Goal: Navigation & Orientation: Understand site structure

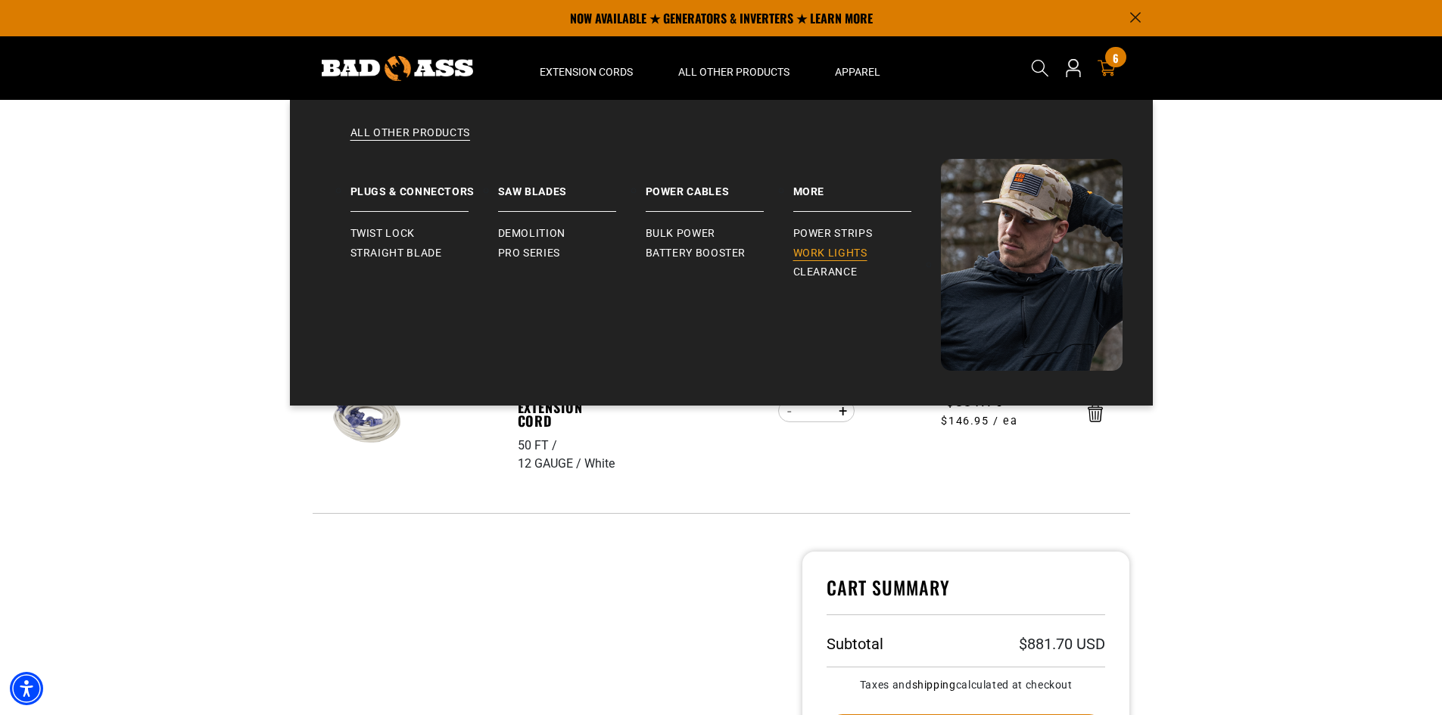
click at [846, 245] on link "Work Lights" at bounding box center [867, 254] width 148 height 20
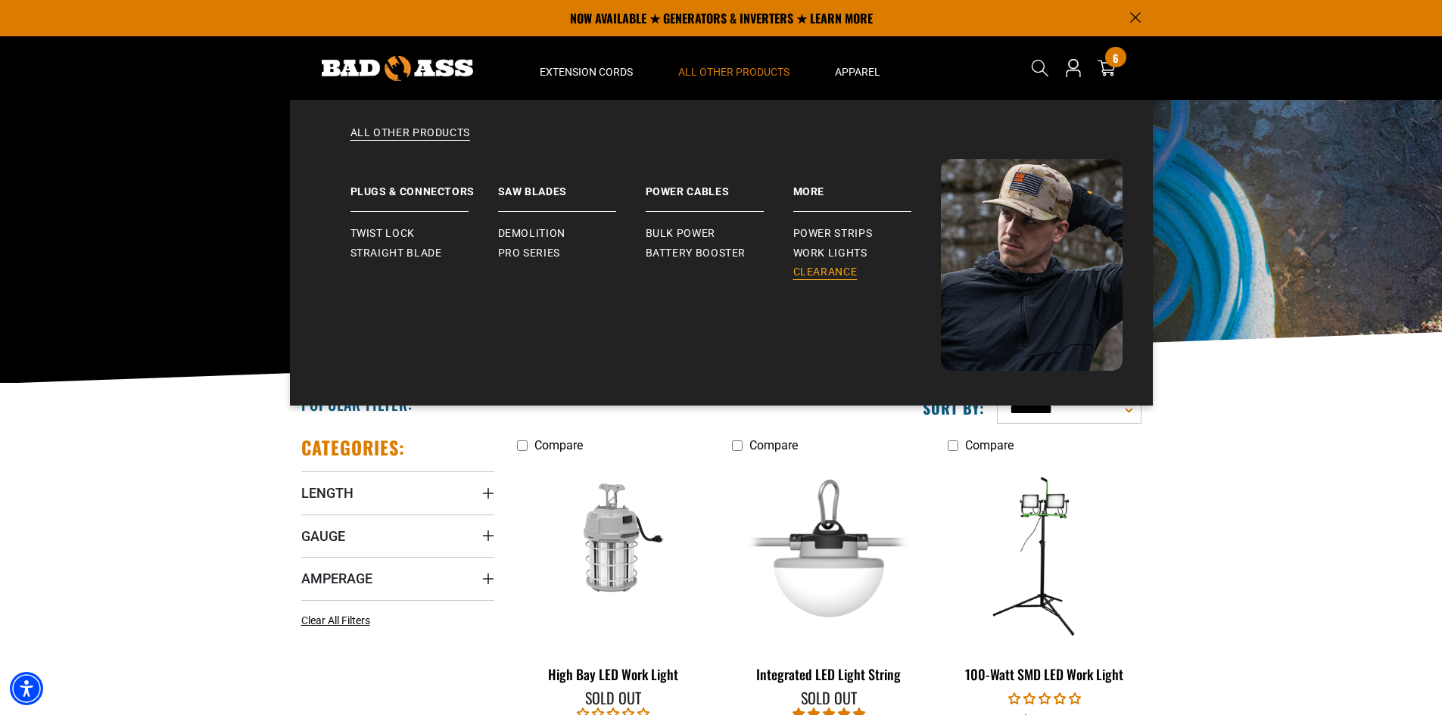
click at [825, 274] on span "Clearance" at bounding box center [825, 273] width 64 height 14
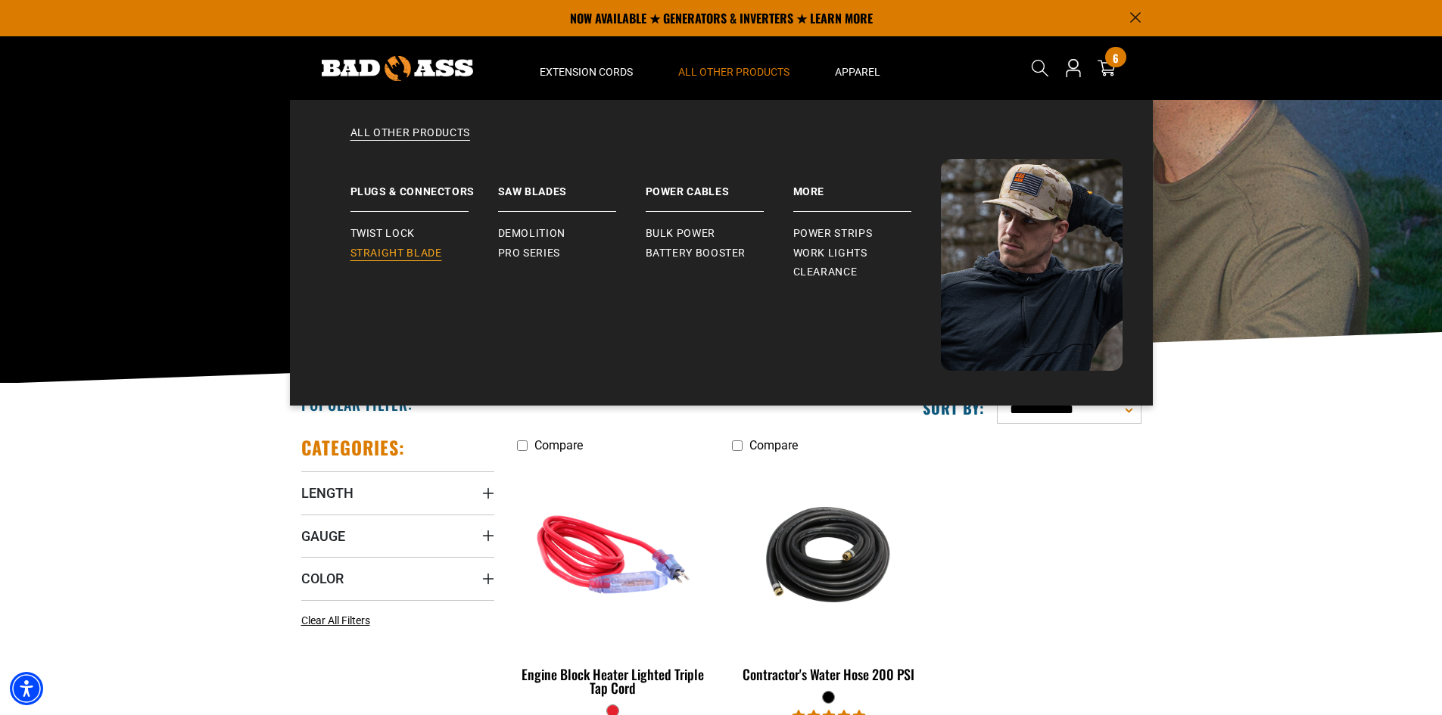
click at [435, 251] on span "Straight Blade" at bounding box center [396, 254] width 92 height 14
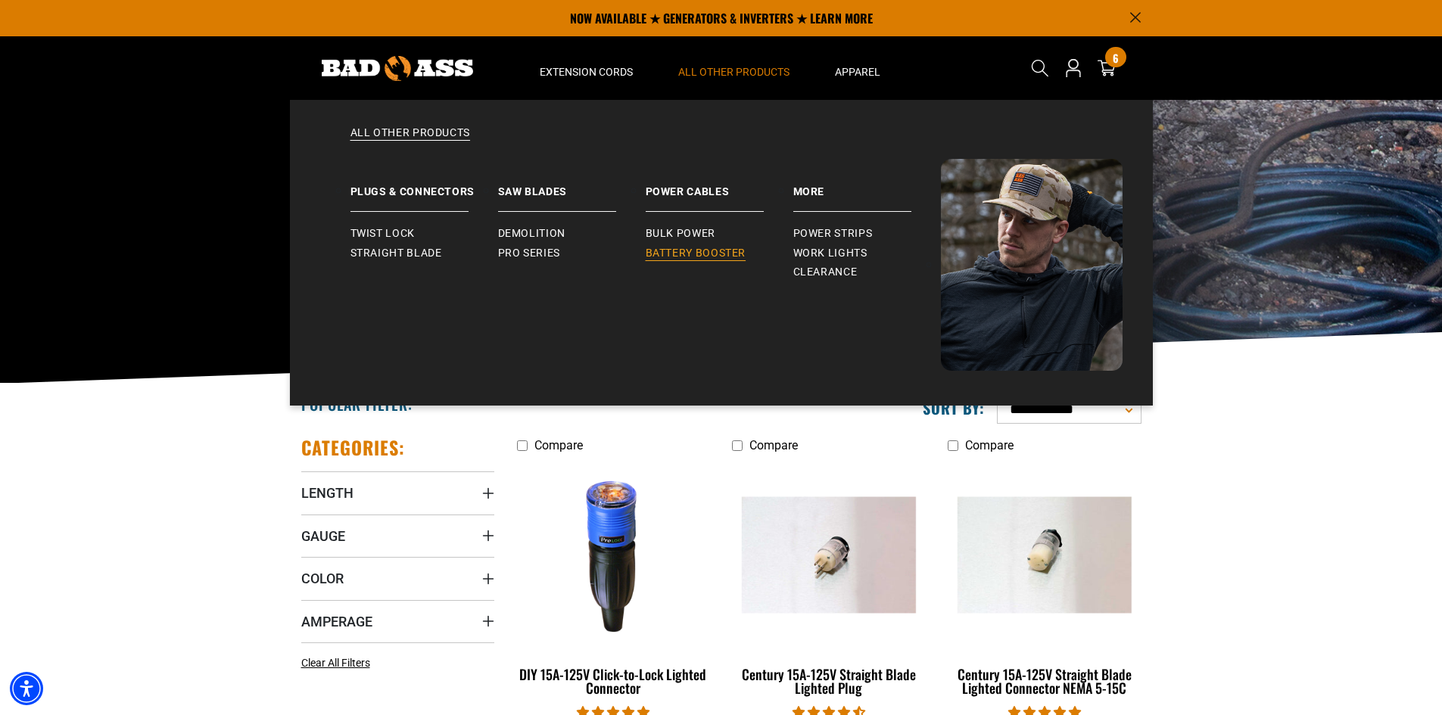
click at [708, 245] on link "Battery Booster" at bounding box center [720, 254] width 148 height 20
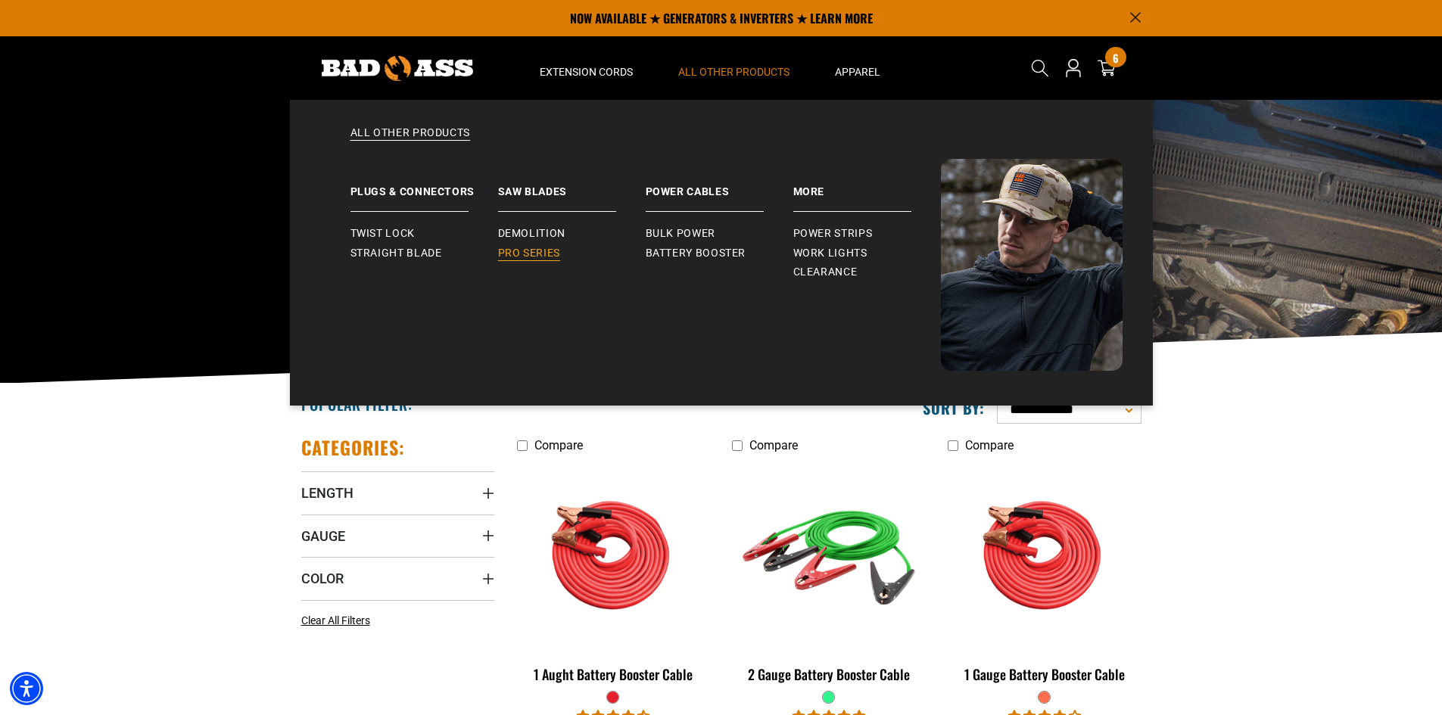
click at [525, 256] on span "Pro Series" at bounding box center [529, 254] width 62 height 14
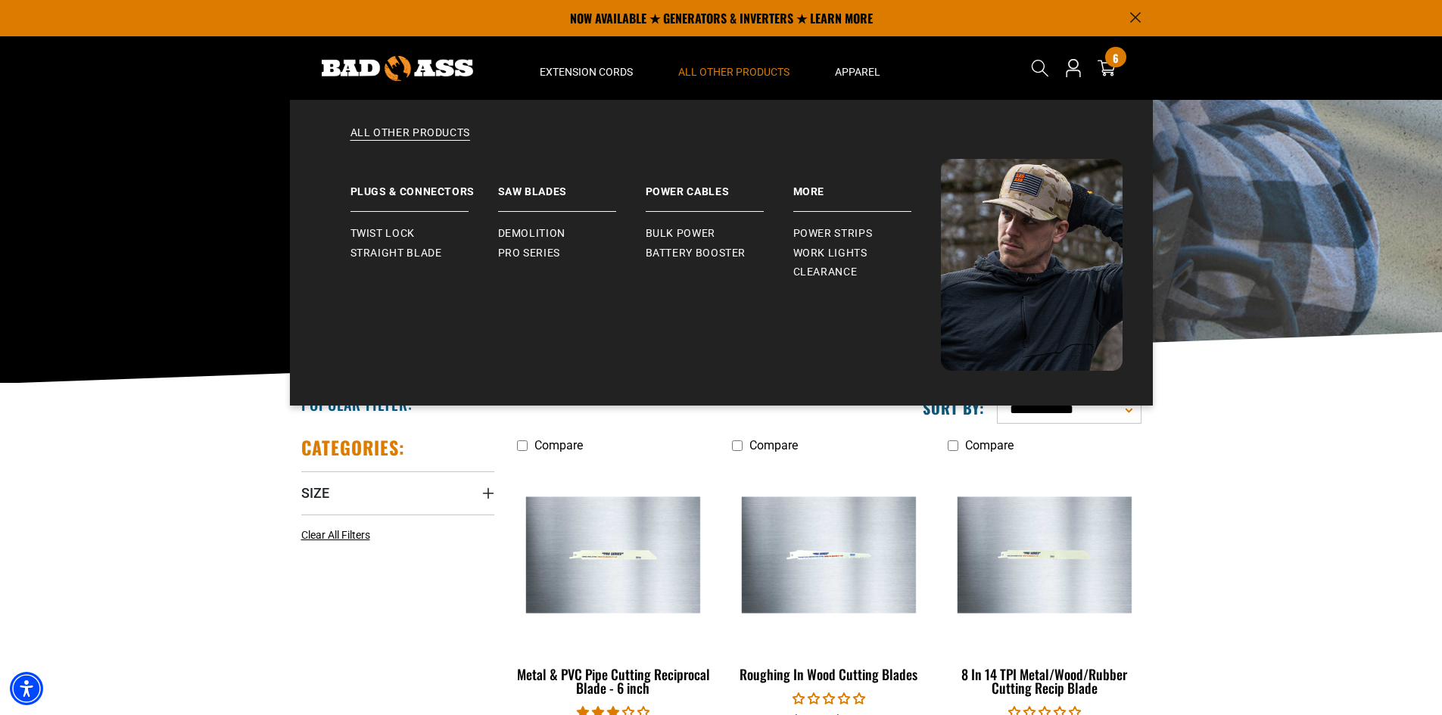
click at [745, 76] on span "All Other Products" at bounding box center [733, 72] width 111 height 14
click at [820, 195] on link "More" at bounding box center [867, 185] width 148 height 53
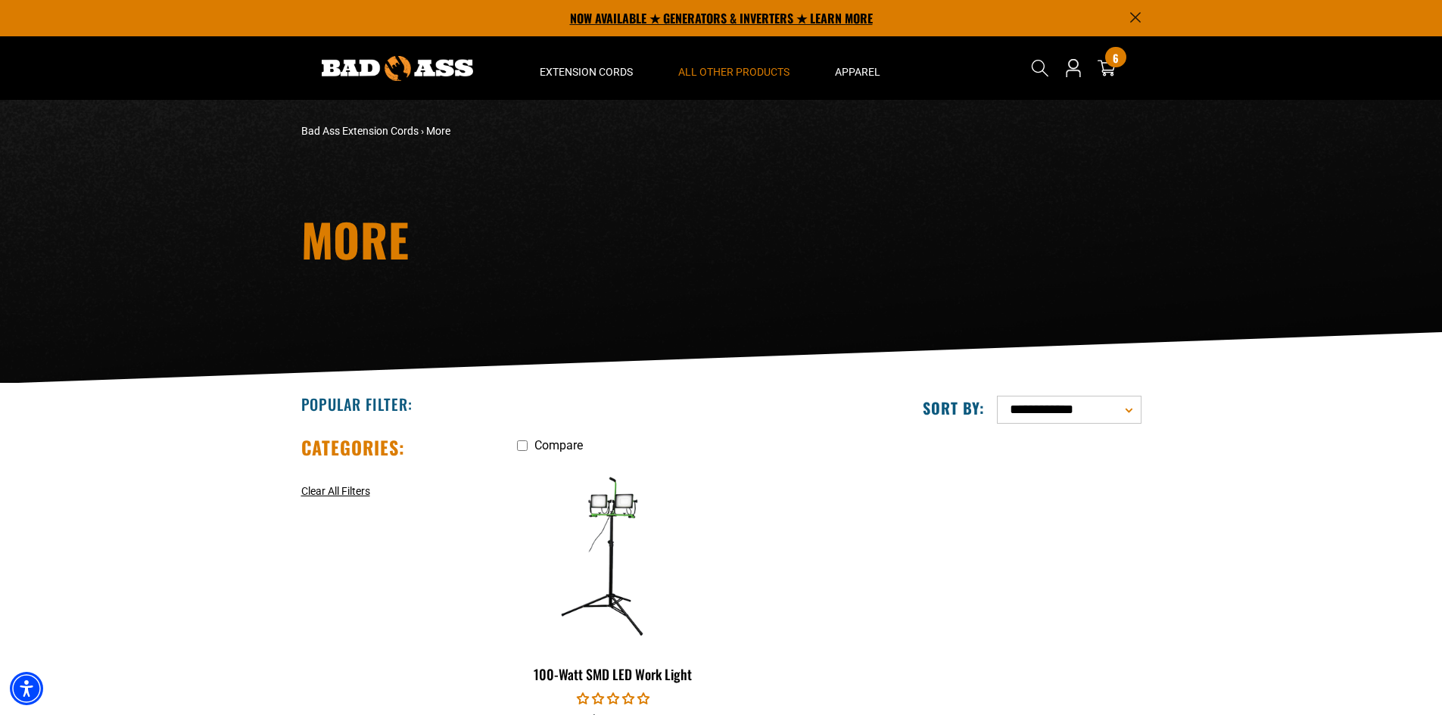
click at [641, 11] on p "NOW AVAILABLE ★ GENERATORS & INVERTERS ★ LEARN MORE" at bounding box center [721, 18] width 840 height 36
